Goal: Task Accomplishment & Management: Use online tool/utility

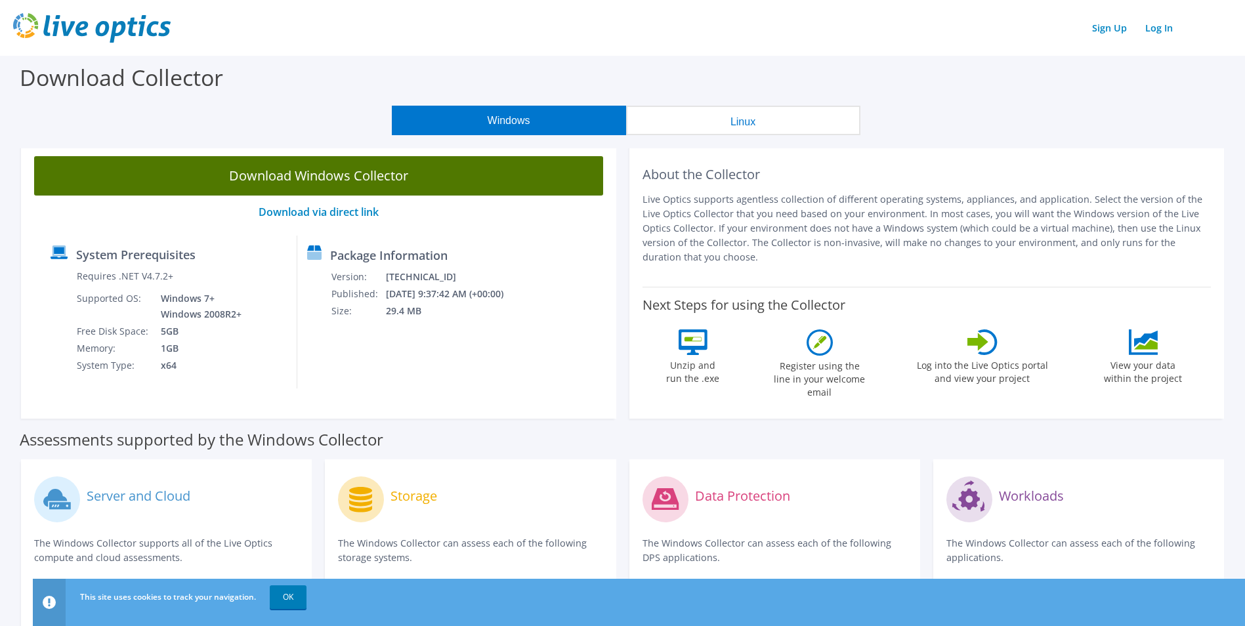
click at [354, 183] on link "Download Windows Collector" at bounding box center [318, 175] width 569 height 39
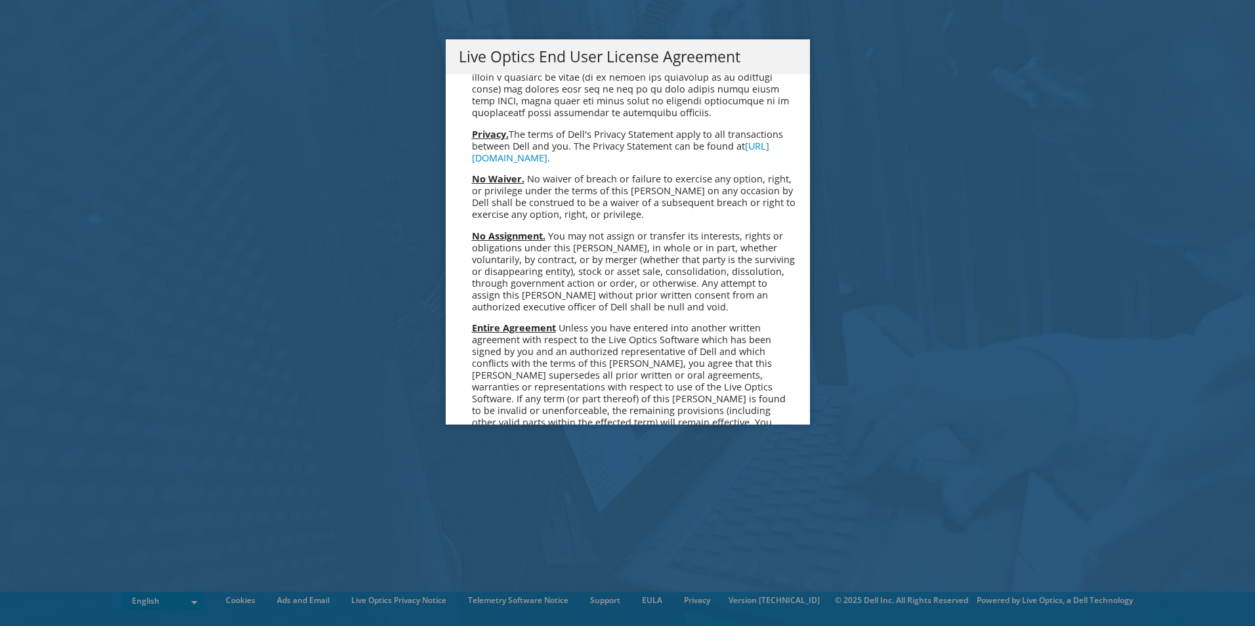
scroll to position [4965, 0]
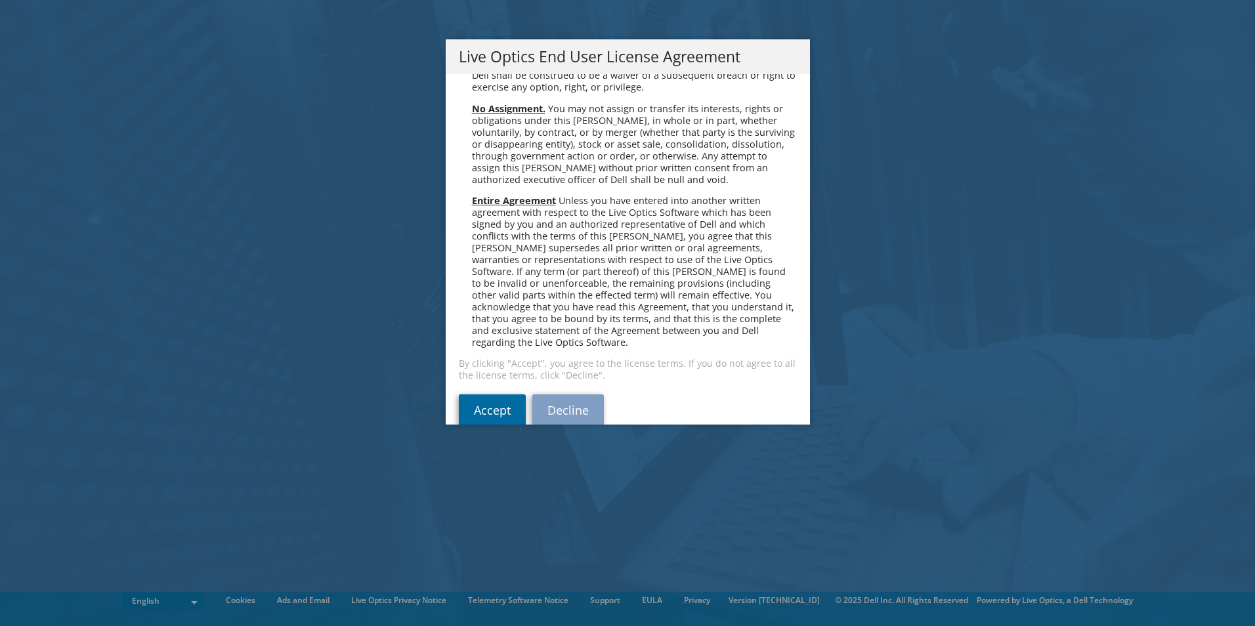
click at [469, 395] on link "Accept" at bounding box center [492, 411] width 67 height 32
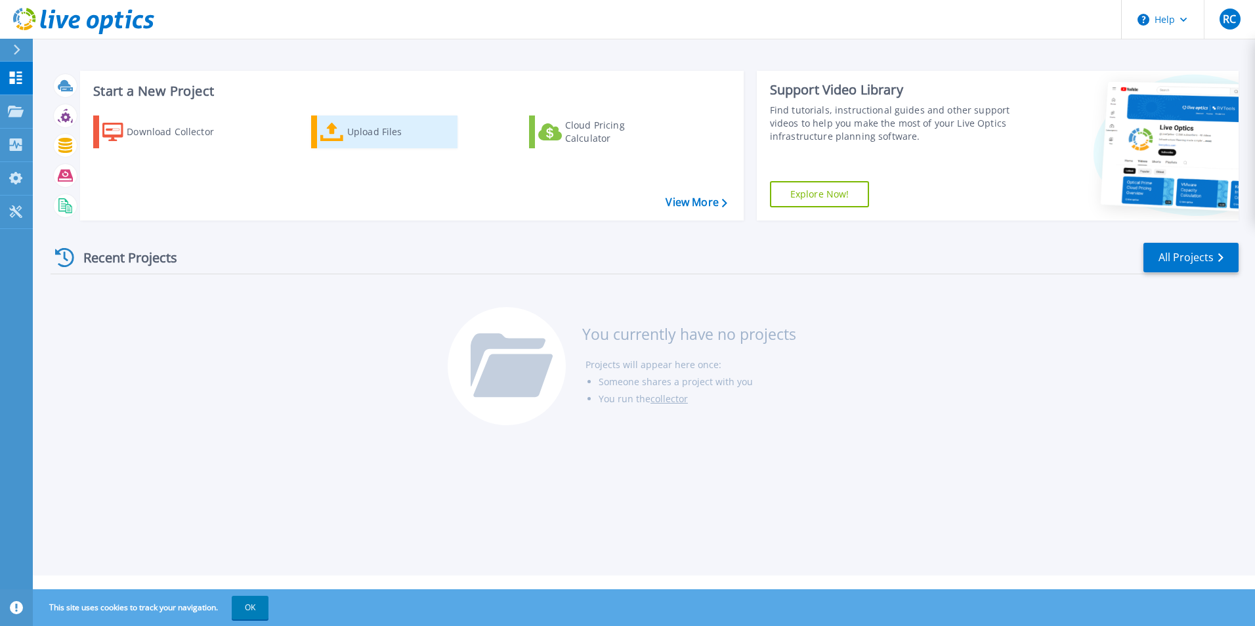
click at [362, 126] on div "Upload Files" at bounding box center [399, 132] width 105 height 26
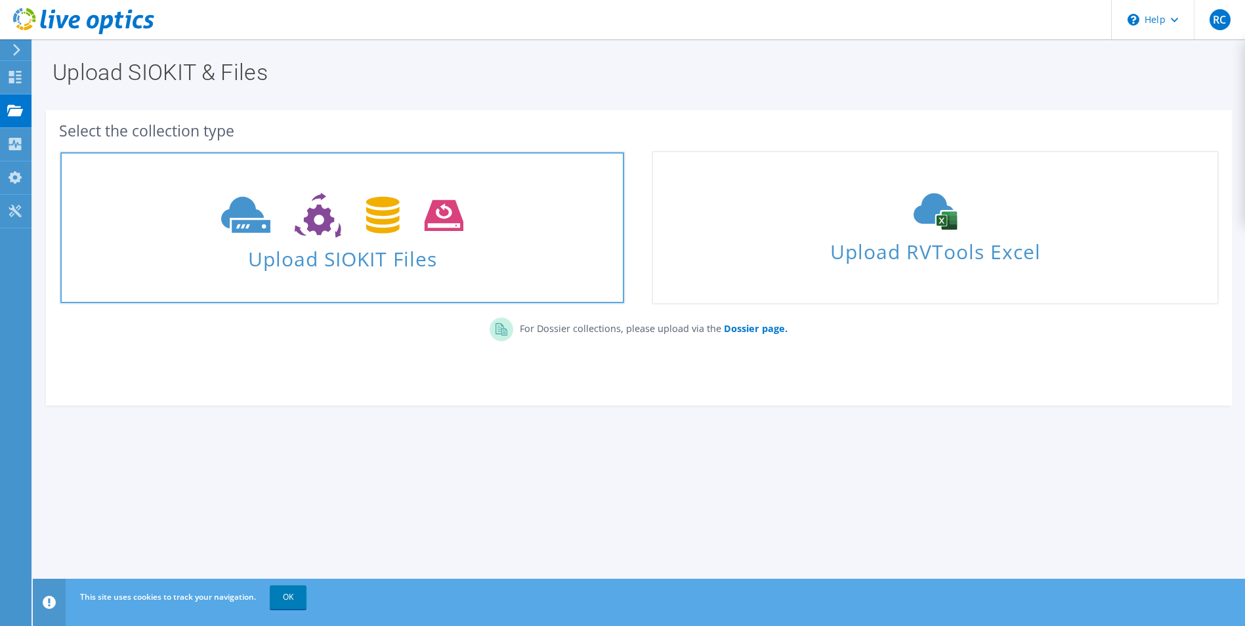
click at [294, 265] on span "Upload SIOKIT Files" at bounding box center [342, 255] width 564 height 28
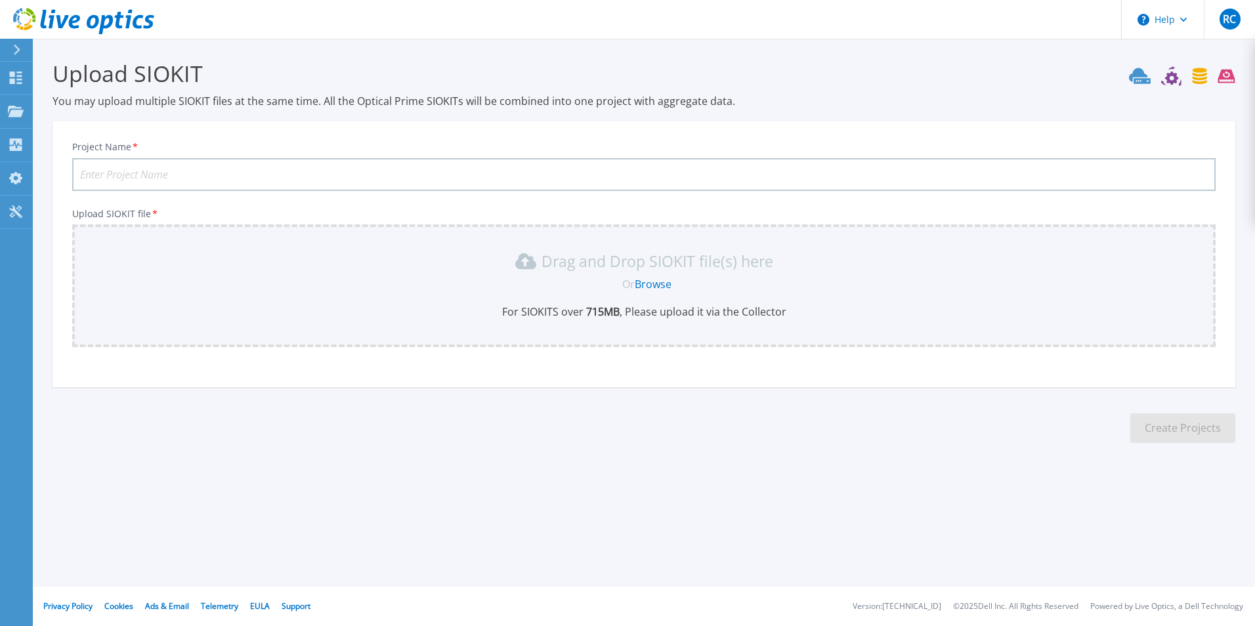
click at [655, 282] on link "Browse" at bounding box center [653, 284] width 37 height 14
click at [152, 167] on input "Project Name *" at bounding box center [644, 174] width 1144 height 33
type input "BSC"
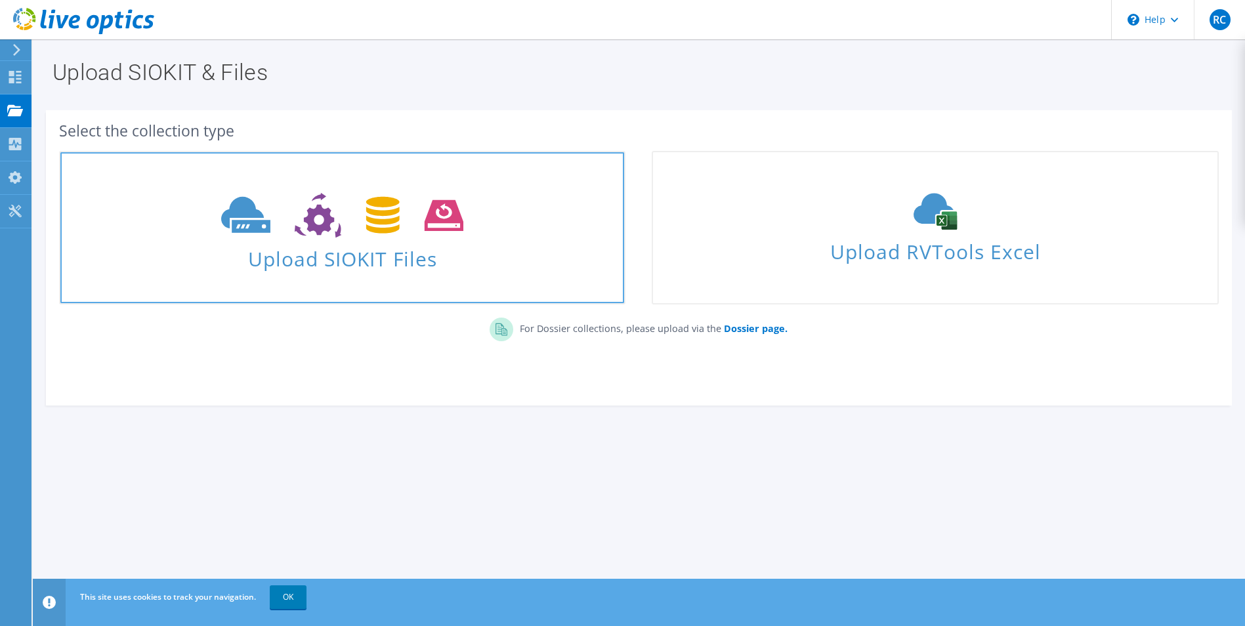
click at [347, 261] on span "Upload SIOKIT Files" at bounding box center [342, 255] width 564 height 28
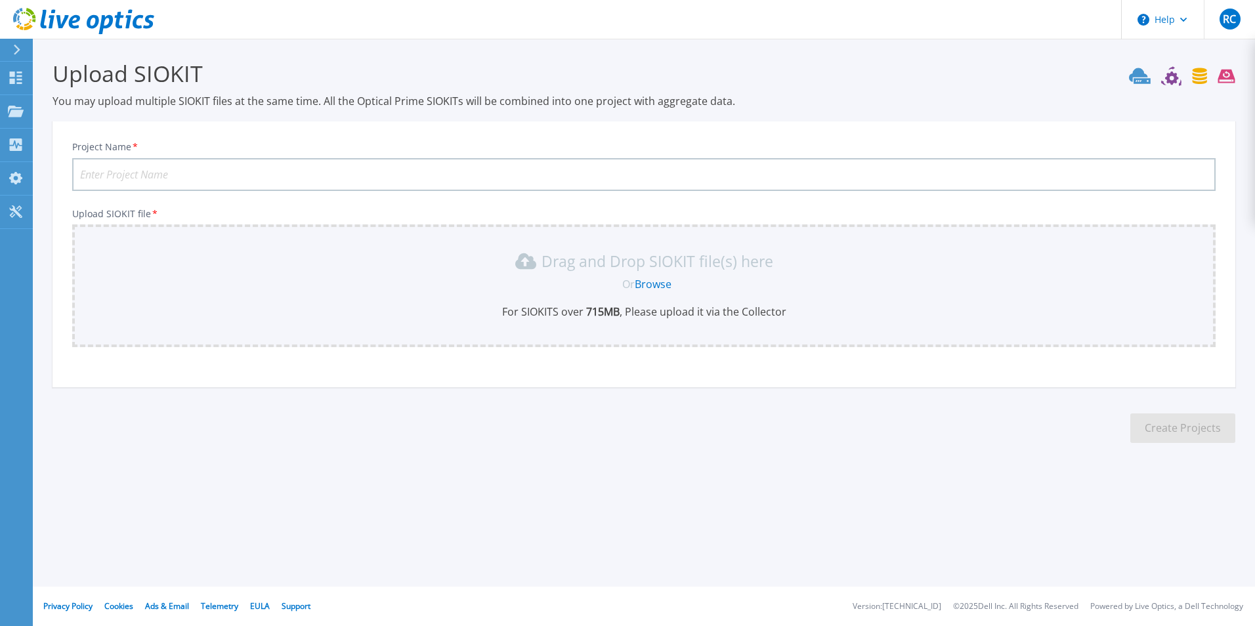
click at [642, 283] on link "Browse" at bounding box center [653, 284] width 37 height 14
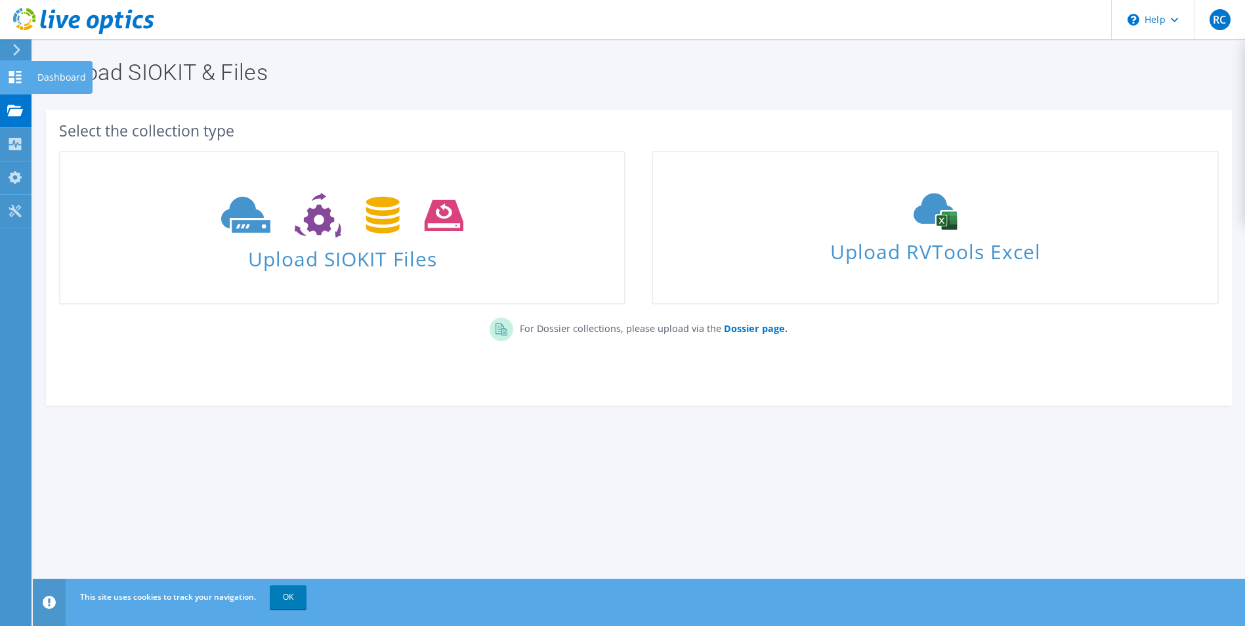
click at [61, 78] on div "Dashboard" at bounding box center [62, 77] width 62 height 33
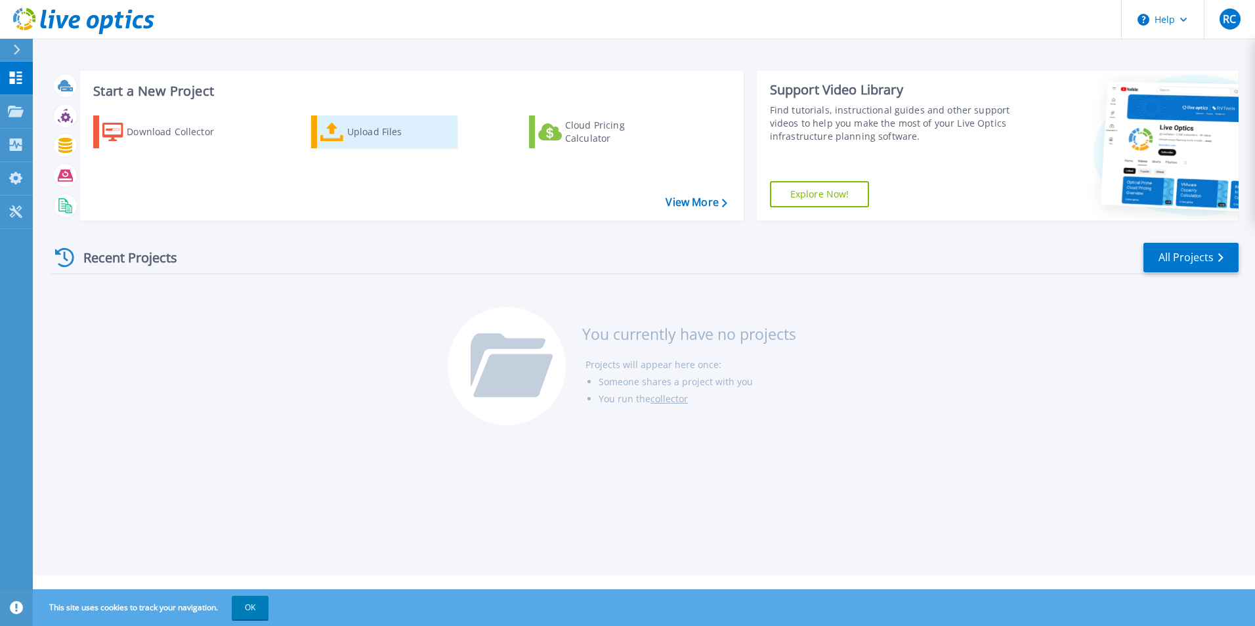
click at [360, 138] on div "Upload Files" at bounding box center [399, 132] width 105 height 26
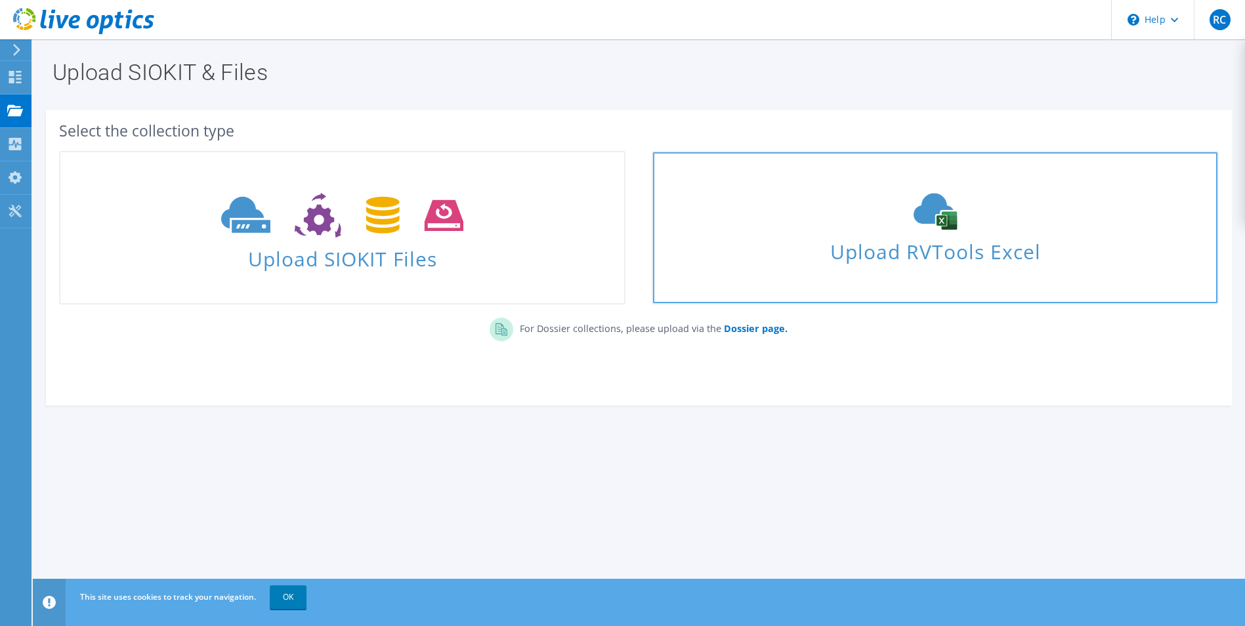
click at [912, 254] on span "Upload RVTools Excel" at bounding box center [935, 248] width 564 height 28
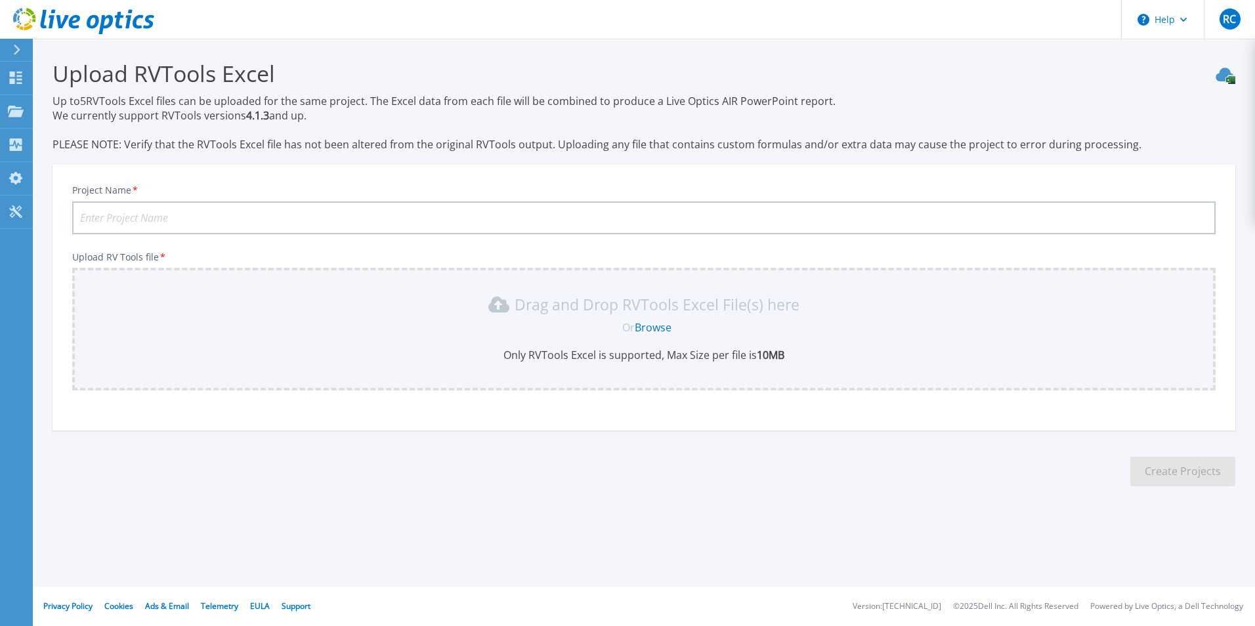
click at [649, 326] on link "Browse" at bounding box center [653, 327] width 37 height 14
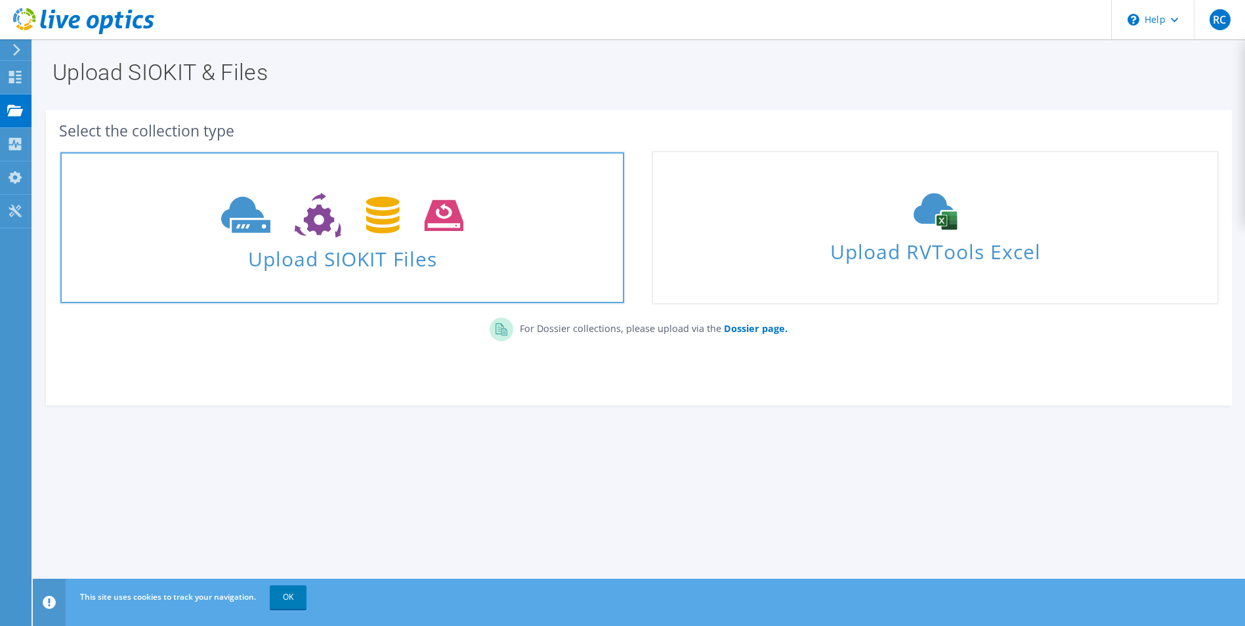
click at [386, 227] on icon at bounding box center [342, 215] width 242 height 45
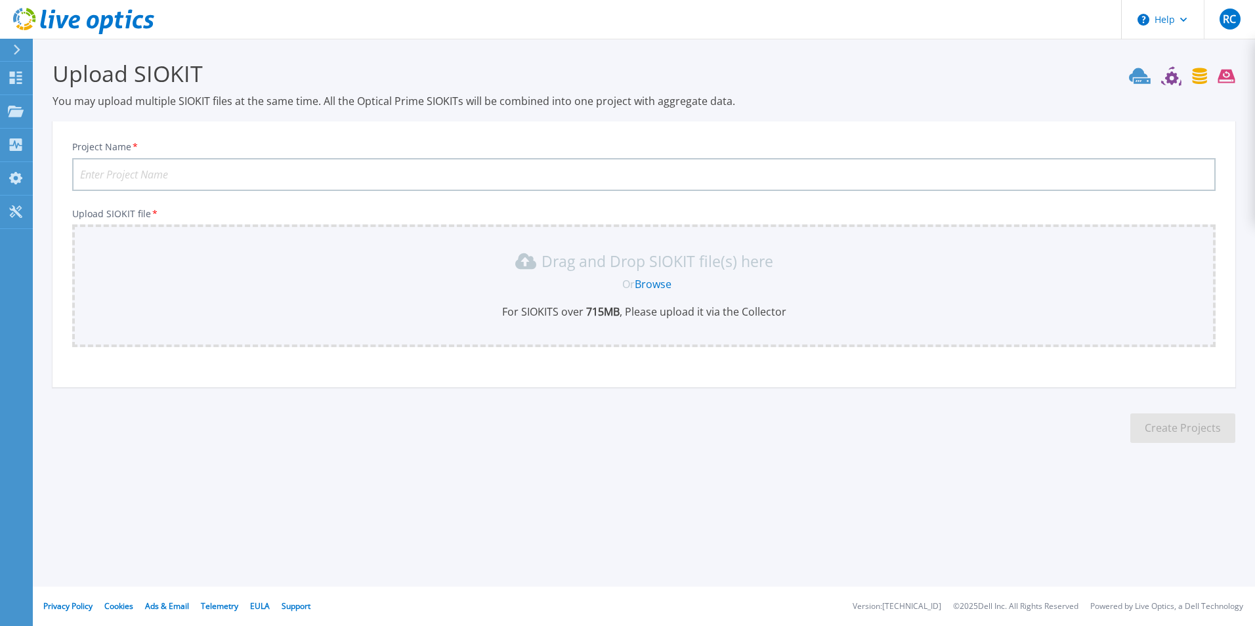
click at [194, 174] on input "Project Name *" at bounding box center [644, 174] width 1144 height 33
type input "BSC"
click at [646, 279] on link "Browse" at bounding box center [653, 284] width 37 height 14
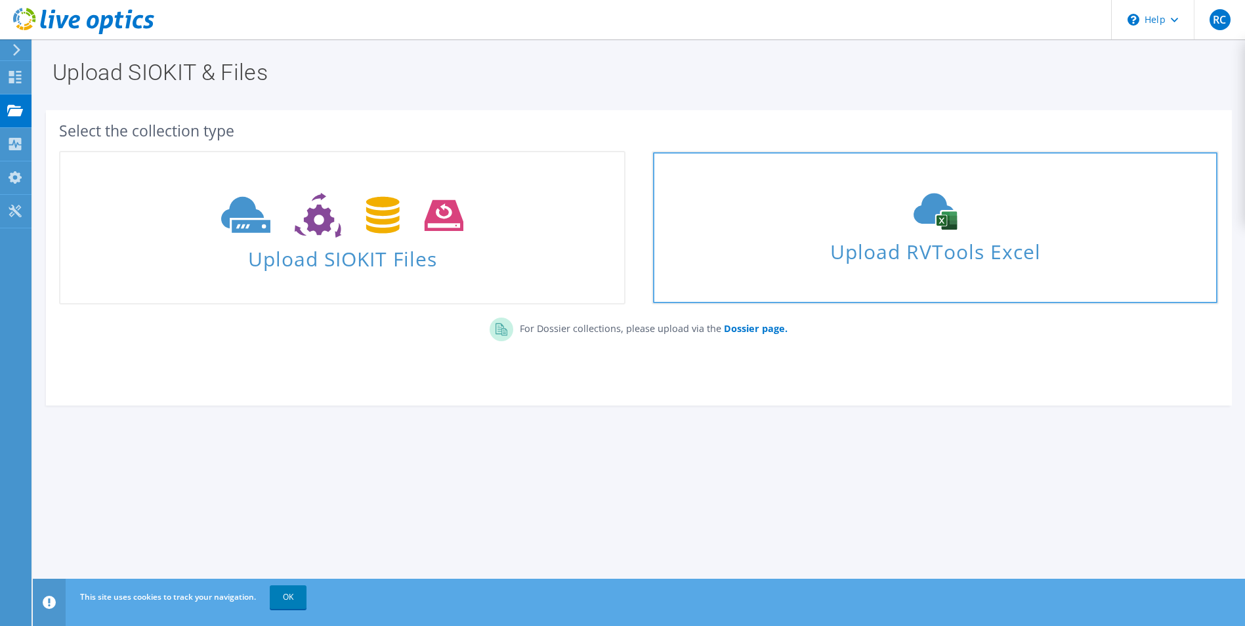
click at [924, 251] on span "Upload RVTools Excel" at bounding box center [935, 248] width 564 height 28
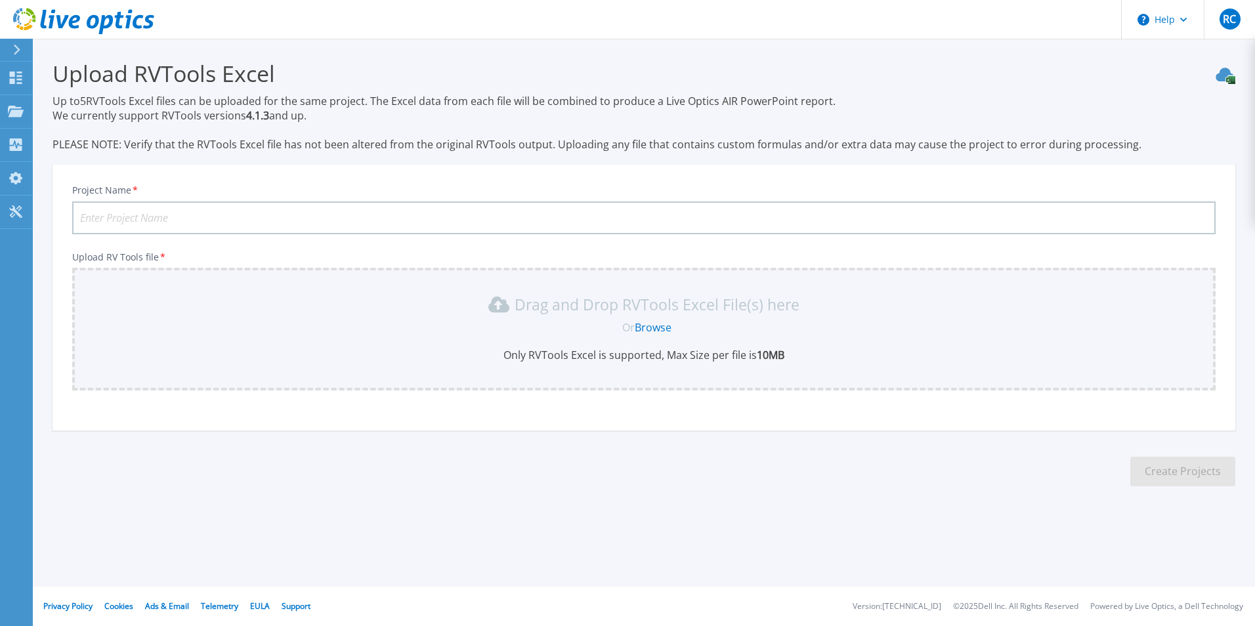
click at [237, 227] on input "Project Name *" at bounding box center [644, 218] width 1144 height 33
type input "BSC"
click at [665, 324] on link "Browse" at bounding box center [653, 327] width 37 height 14
